Goal: Navigation & Orientation: Find specific page/section

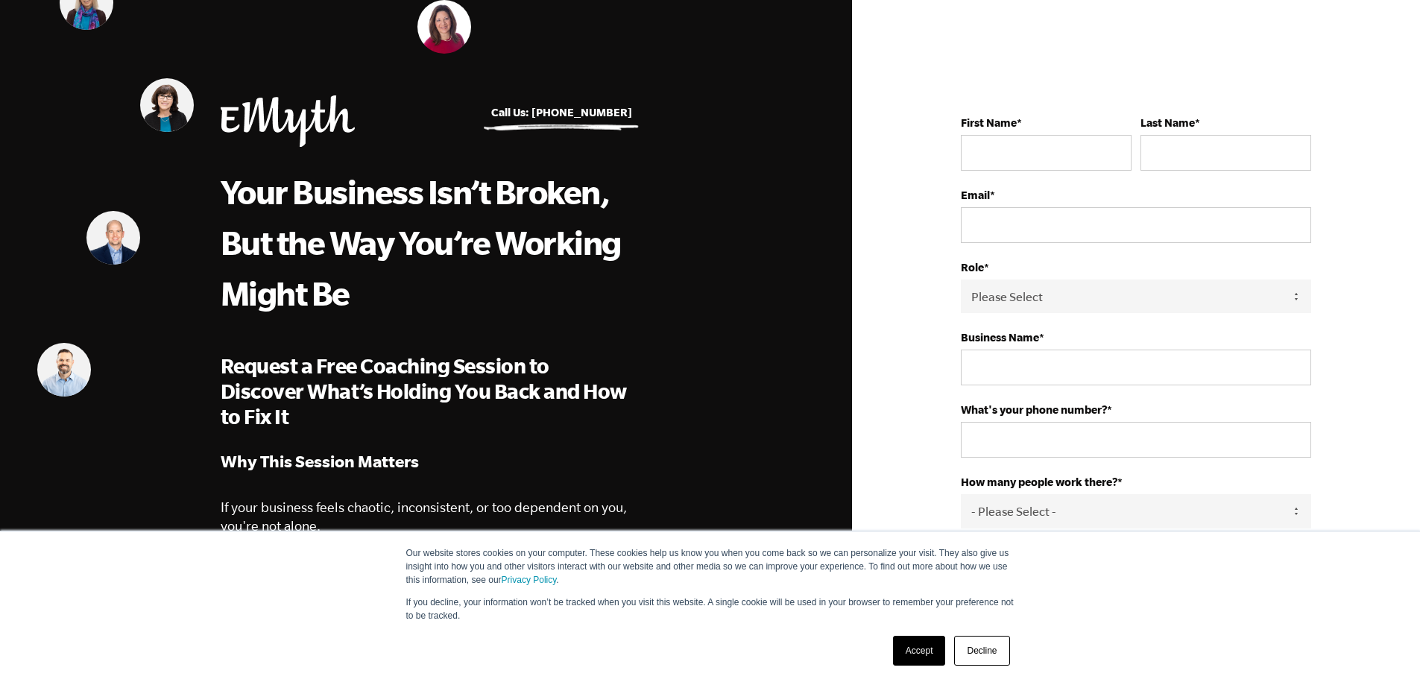
click at [922, 650] on link "Accept" at bounding box center [919, 651] width 53 height 30
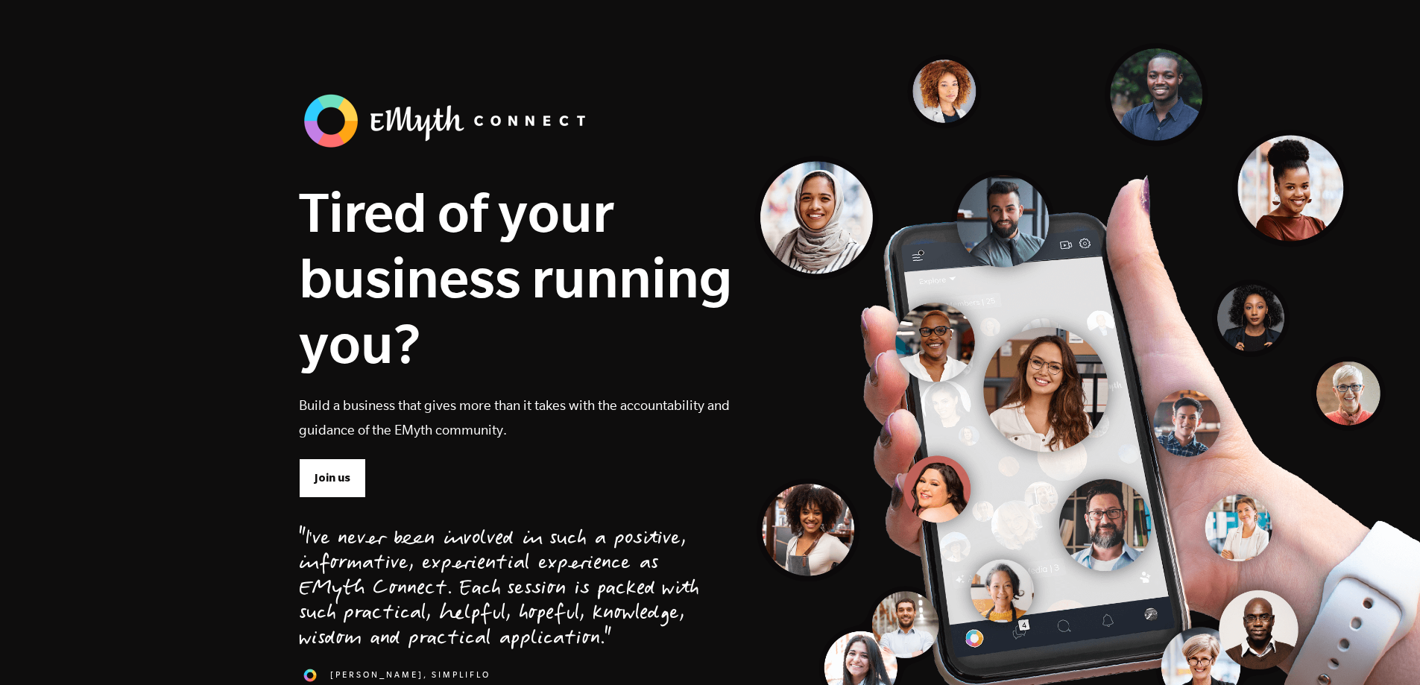
click at [296, 507] on div "Tired of your business running you? Build a business that gives more than it ta…" at bounding box center [499, 399] width 423 height 620
click at [345, 476] on span "Join us" at bounding box center [333, 478] width 36 height 16
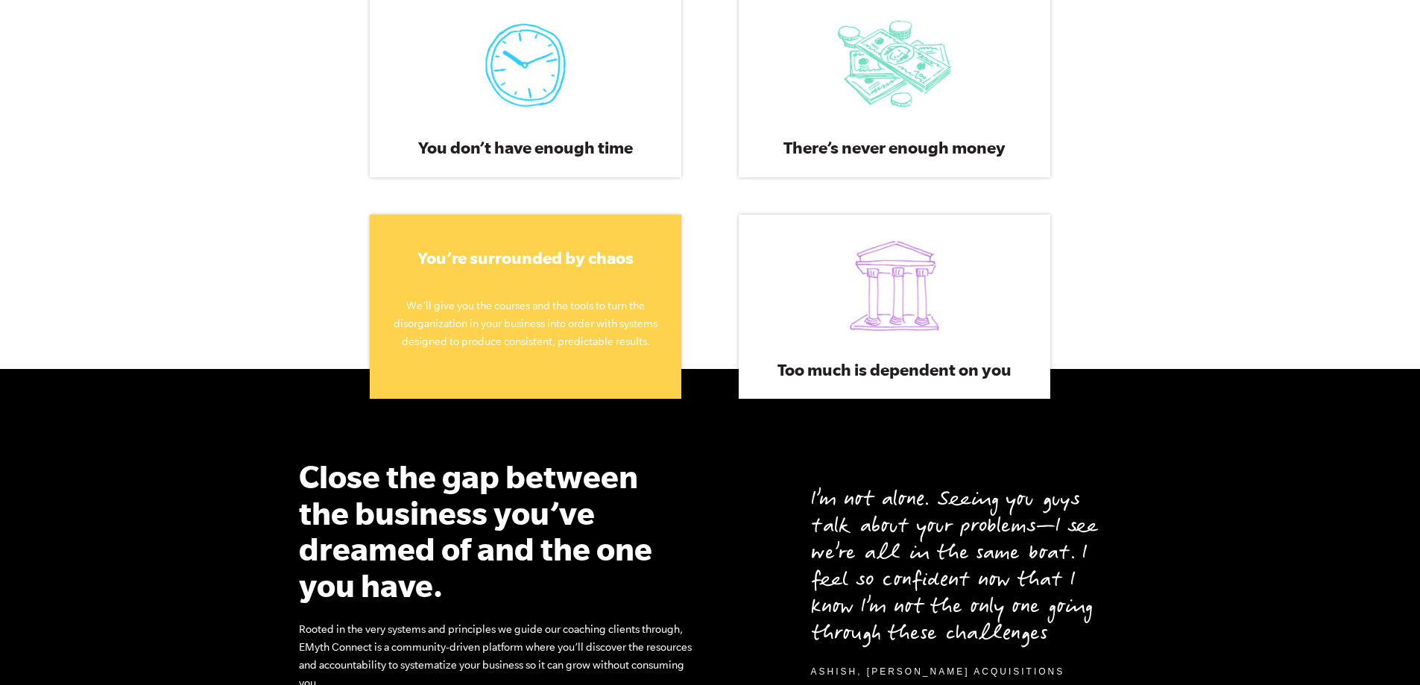
scroll to position [796, 0]
